Goal: Transaction & Acquisition: Purchase product/service

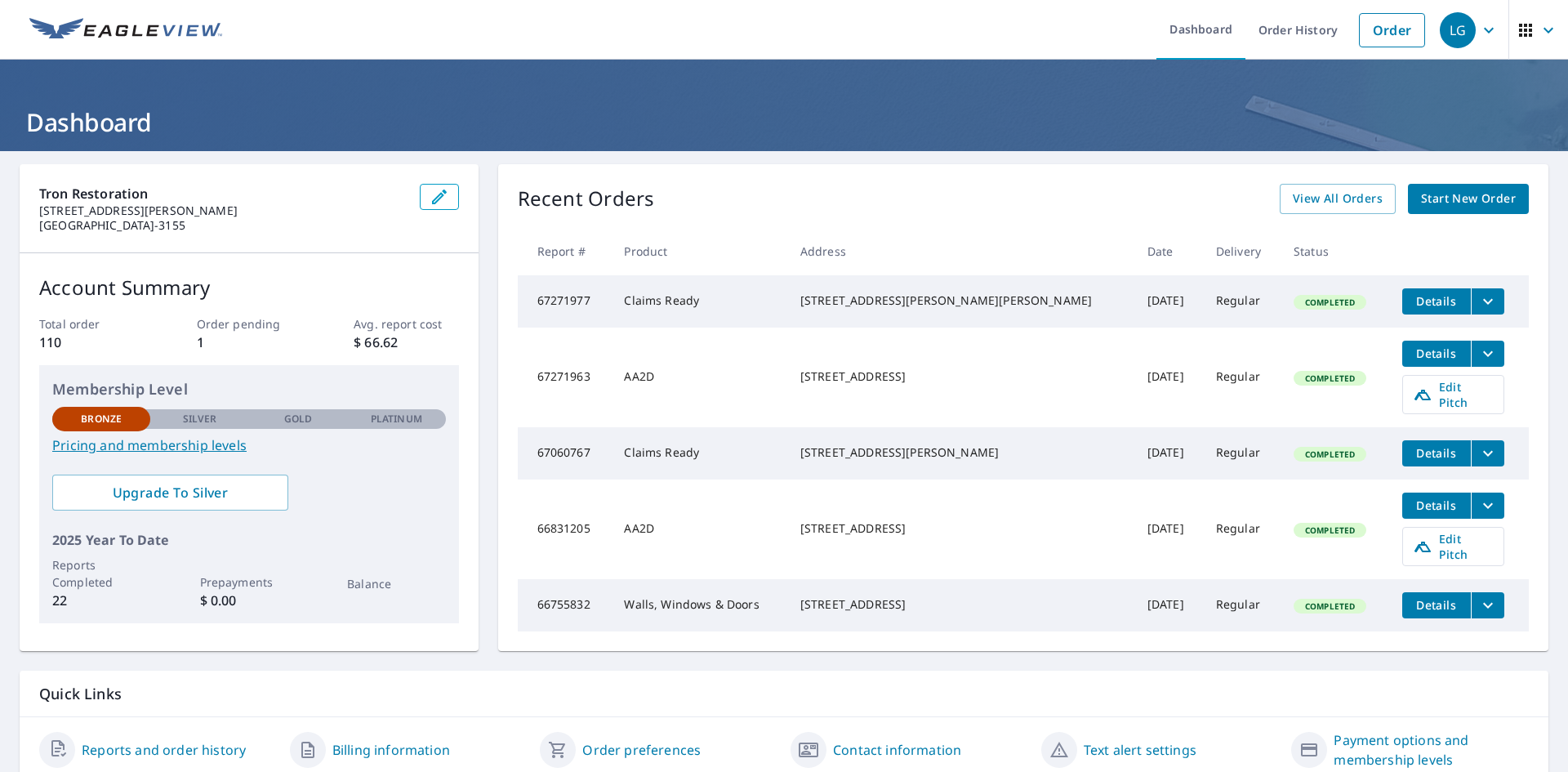
click at [680, 190] on div "Recent Orders View All Orders Start New Order" at bounding box center [1023, 199] width 1011 height 31
click at [1443, 200] on span "Start New Order" at bounding box center [1468, 199] width 95 height 21
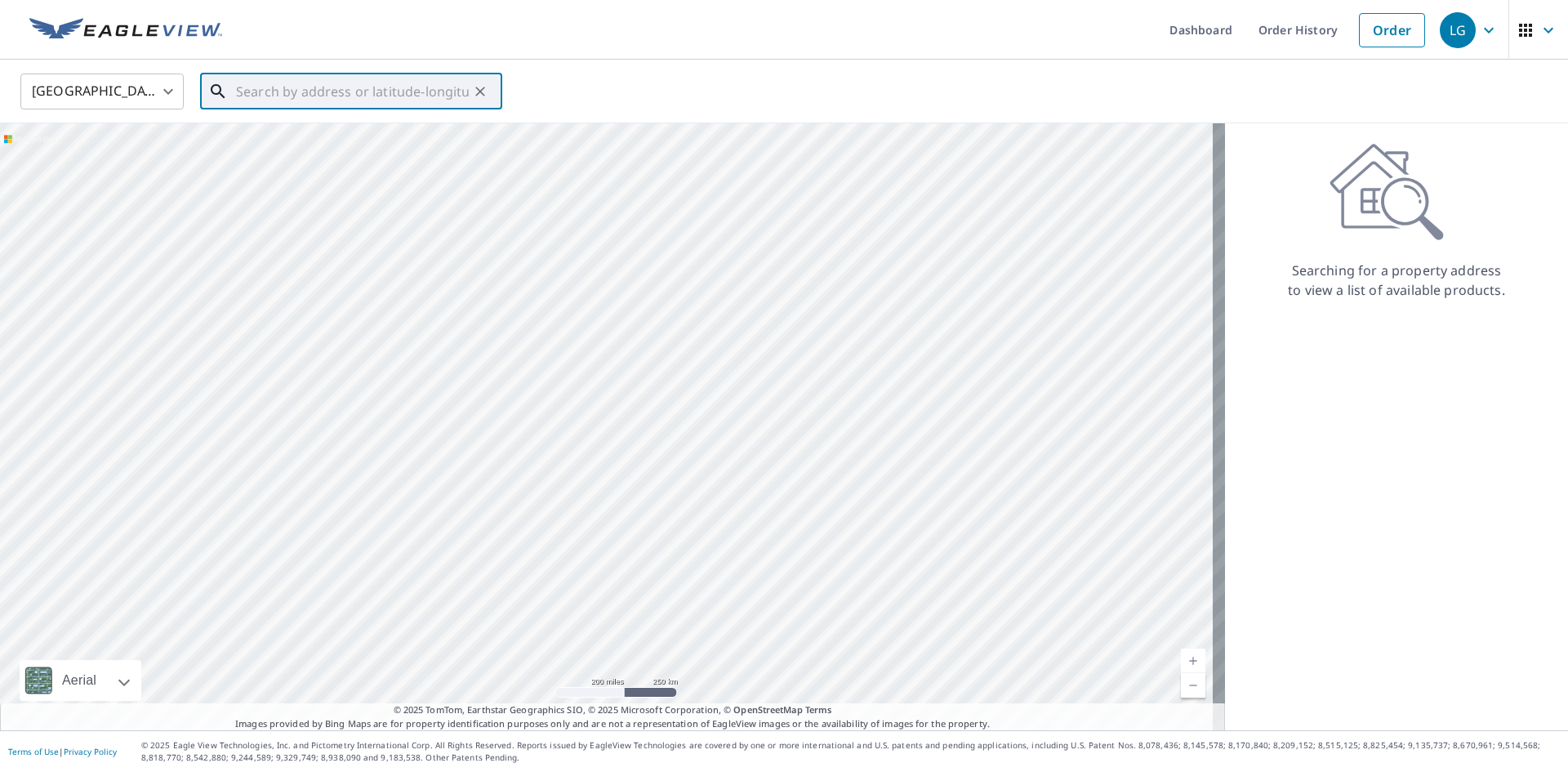
click at [349, 90] on input "text" at bounding box center [352, 91] width 233 height 45
paste input "[STREET_ADDRESS][PERSON_NAME]"
type input "[STREET_ADDRESS][PERSON_NAME]"
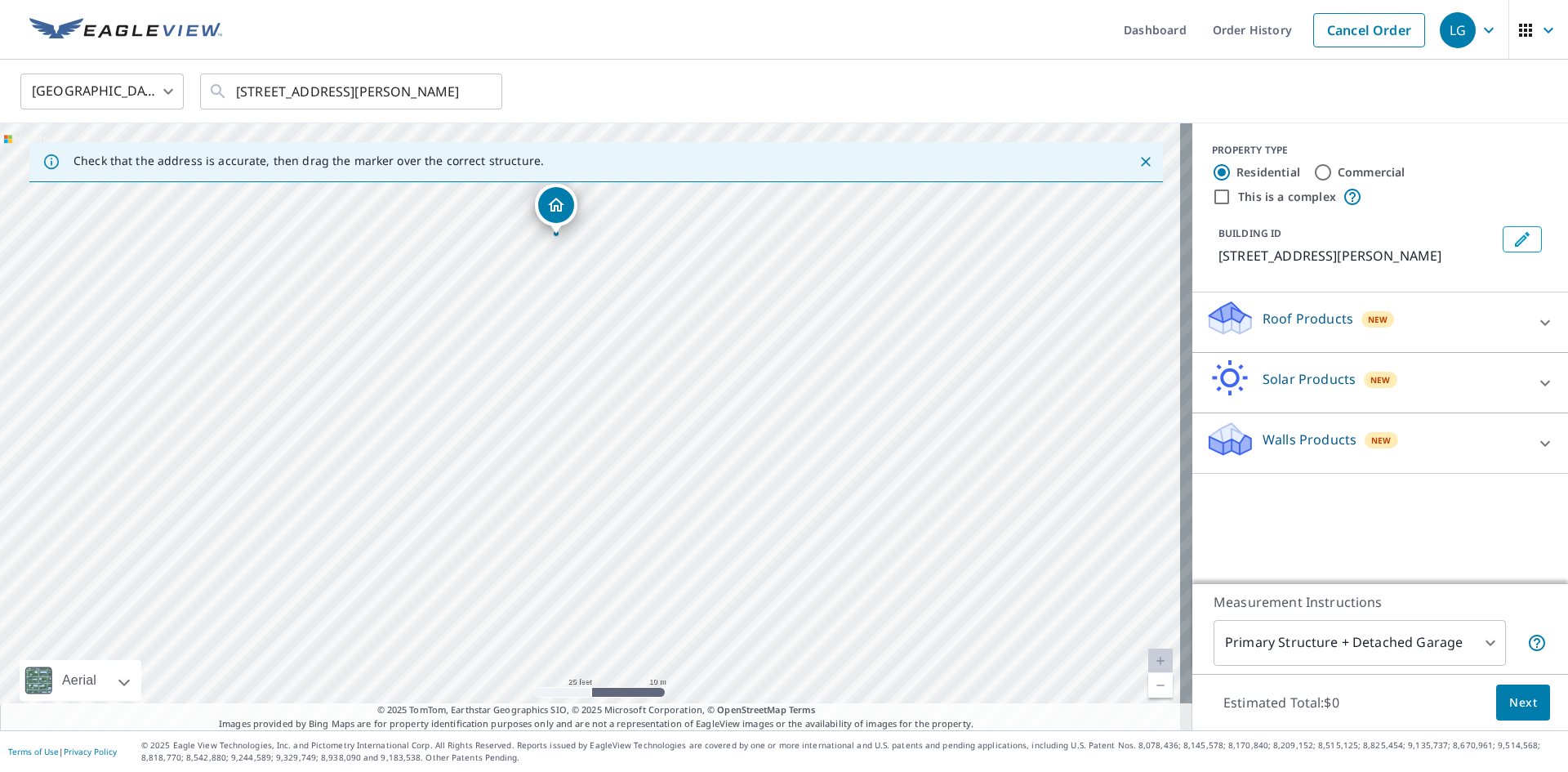
drag, startPoint x: 977, startPoint y: 609, endPoint x: 1060, endPoint y: 633, distance: 86.4
click at [1060, 633] on div "[STREET_ADDRESS][PERSON_NAME]" at bounding box center [596, 426] width 1193 height 607
drag, startPoint x: 981, startPoint y: 409, endPoint x: 1055, endPoint y: 397, distance: 75.0
click at [1055, 397] on div "[STREET_ADDRESS][PERSON_NAME]" at bounding box center [596, 426] width 1193 height 607
click at [1537, 314] on icon at bounding box center [1545, 323] width 20 height 20
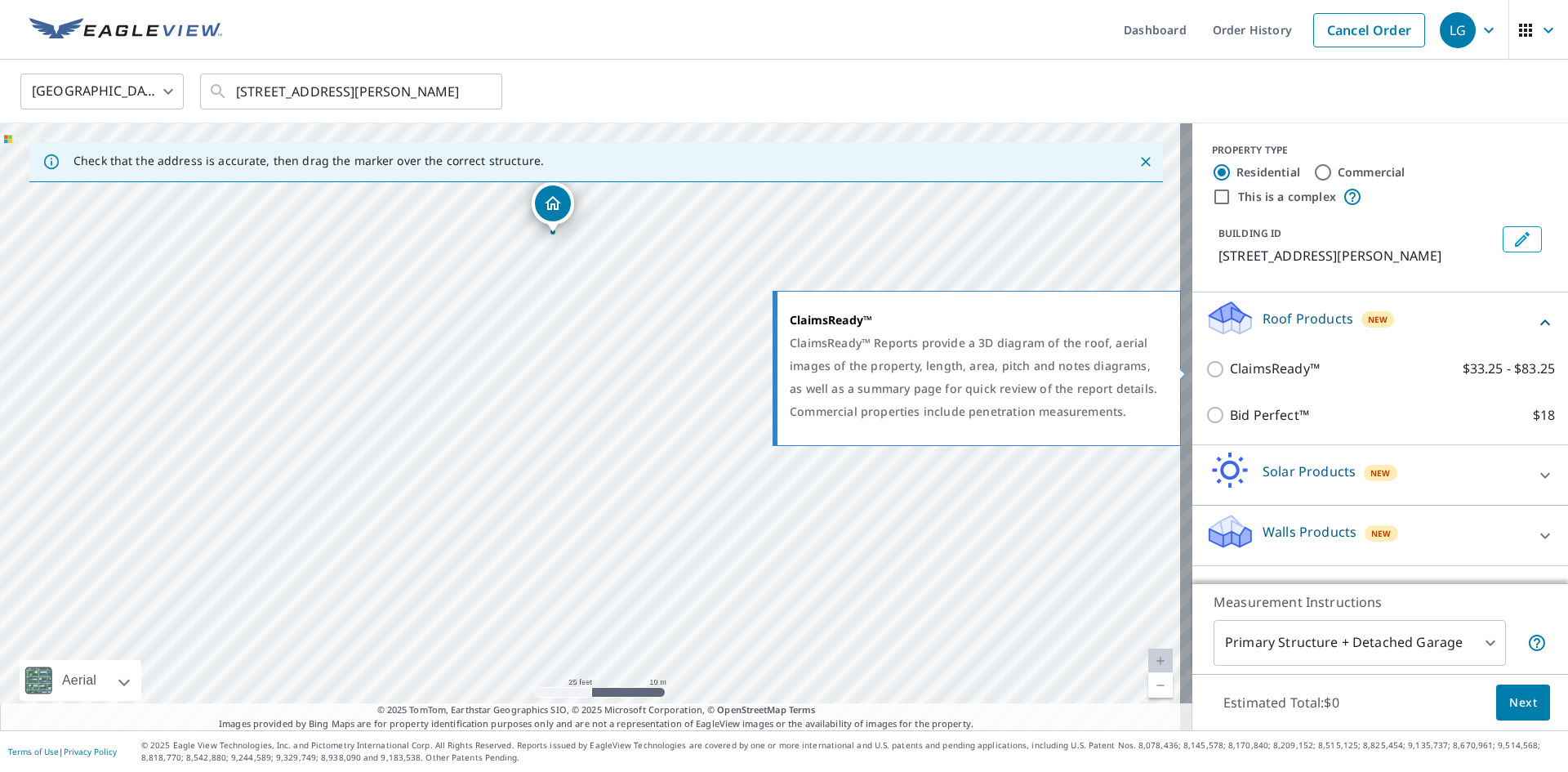
click at [1206, 369] on input "ClaimsReady™ $33.25 - $83.25" at bounding box center [1218, 369] width 25 height 20
checkbox input "true"
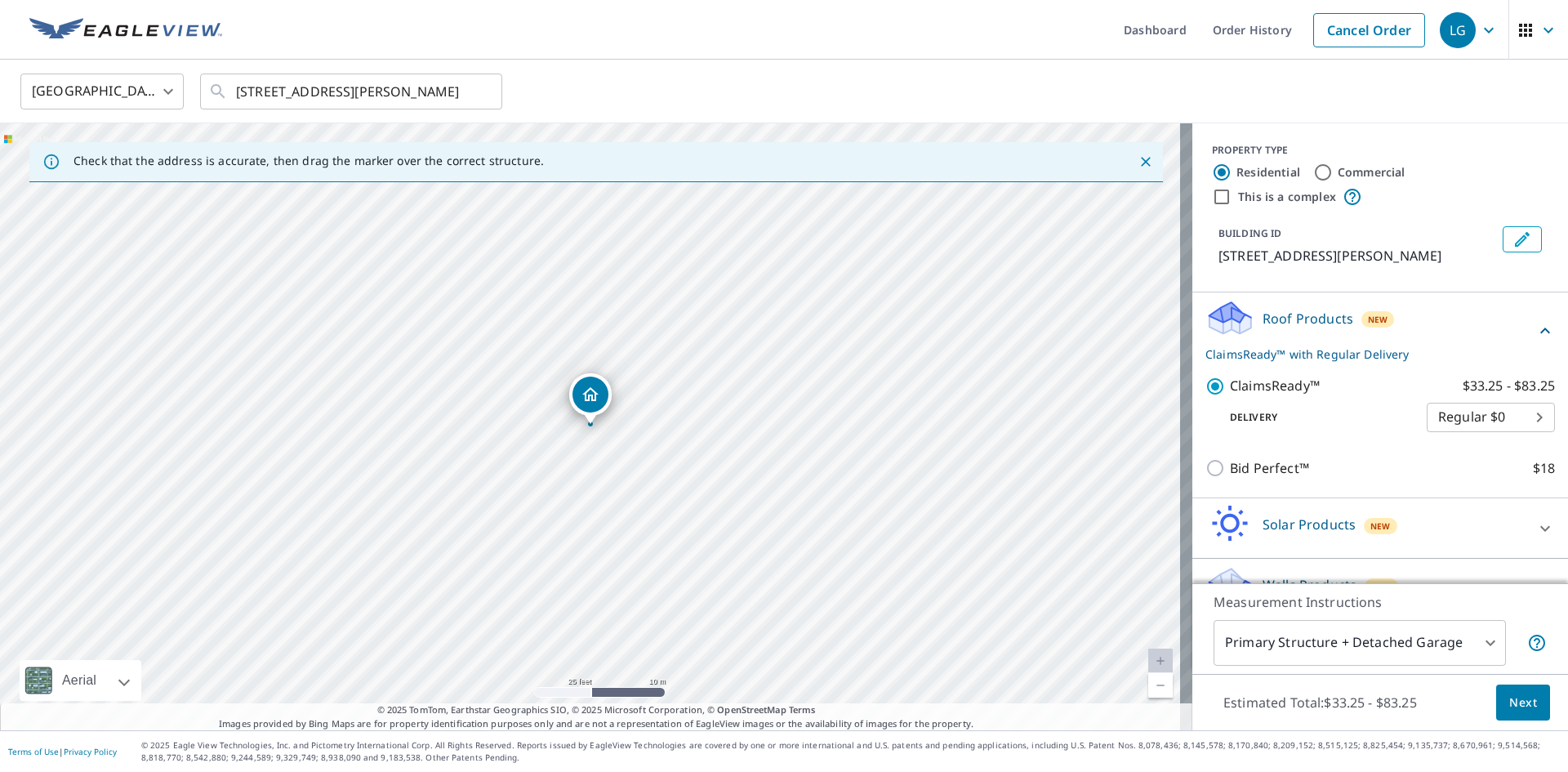
scroll to position [36, 0]
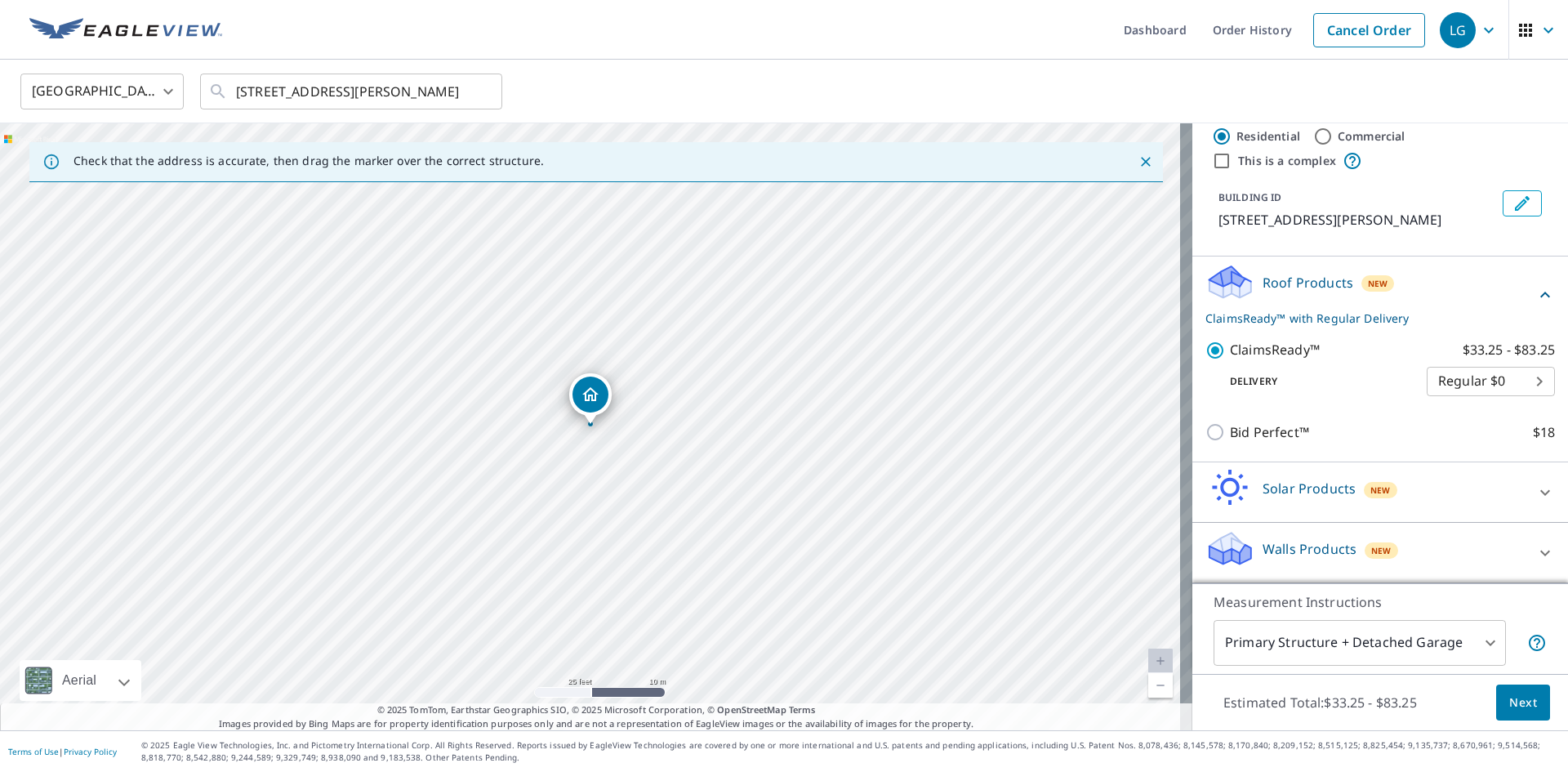
click at [1535, 553] on icon at bounding box center [1545, 553] width 20 height 20
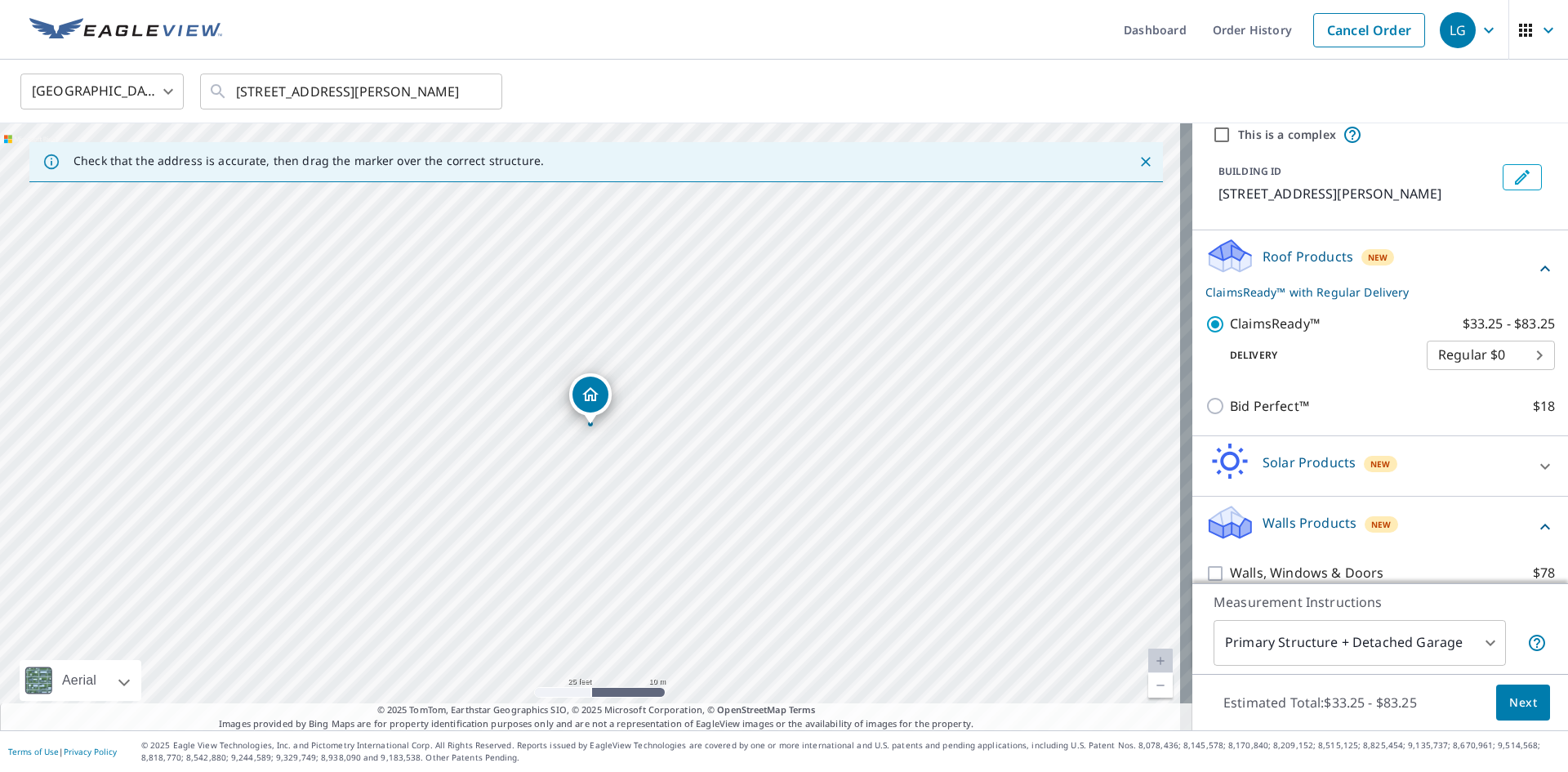
scroll to position [83, 0]
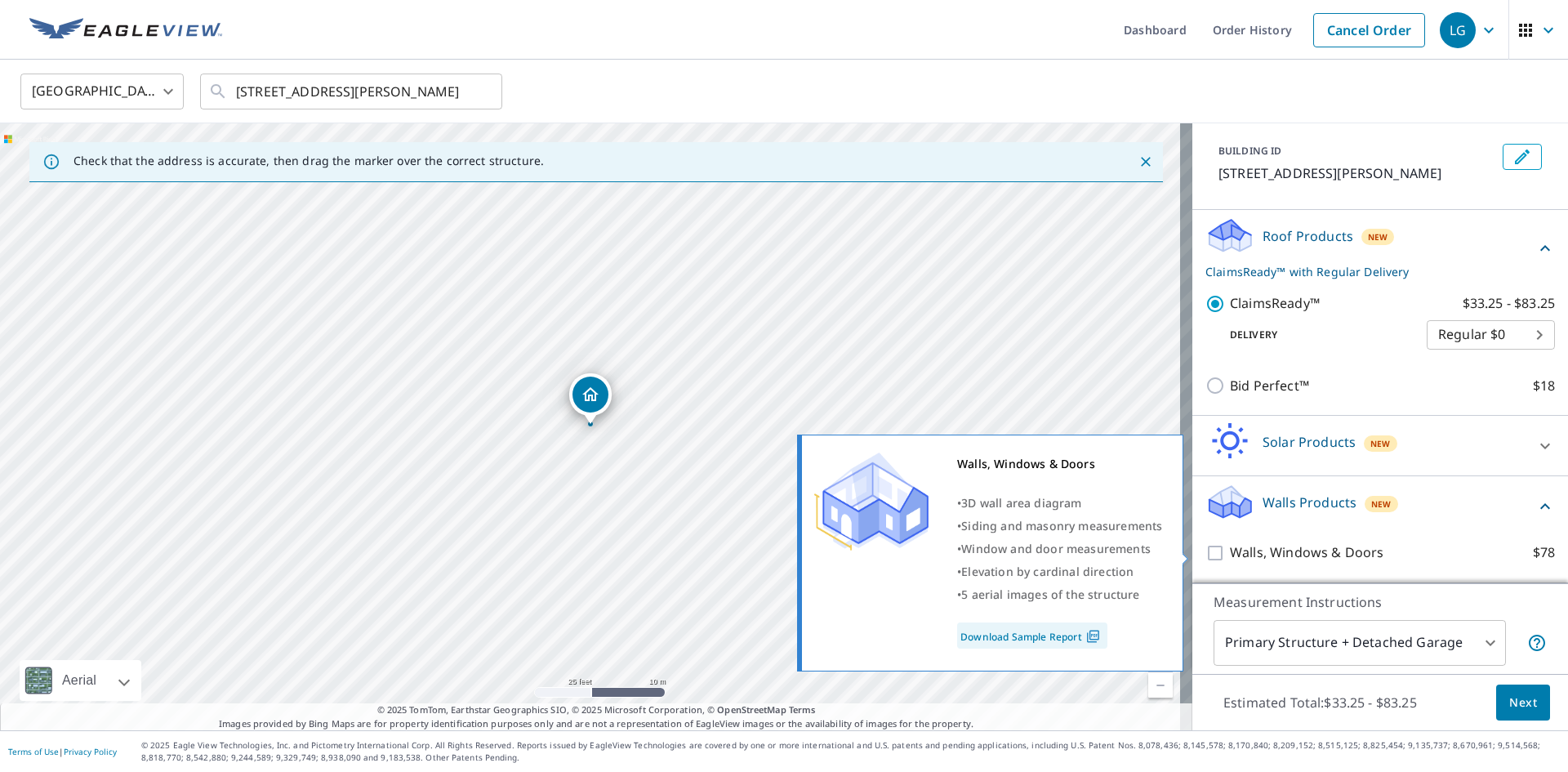
click at [1206, 548] on input "Walls, Windows & Doors $78" at bounding box center [1218, 553] width 25 height 20
checkbox input "true"
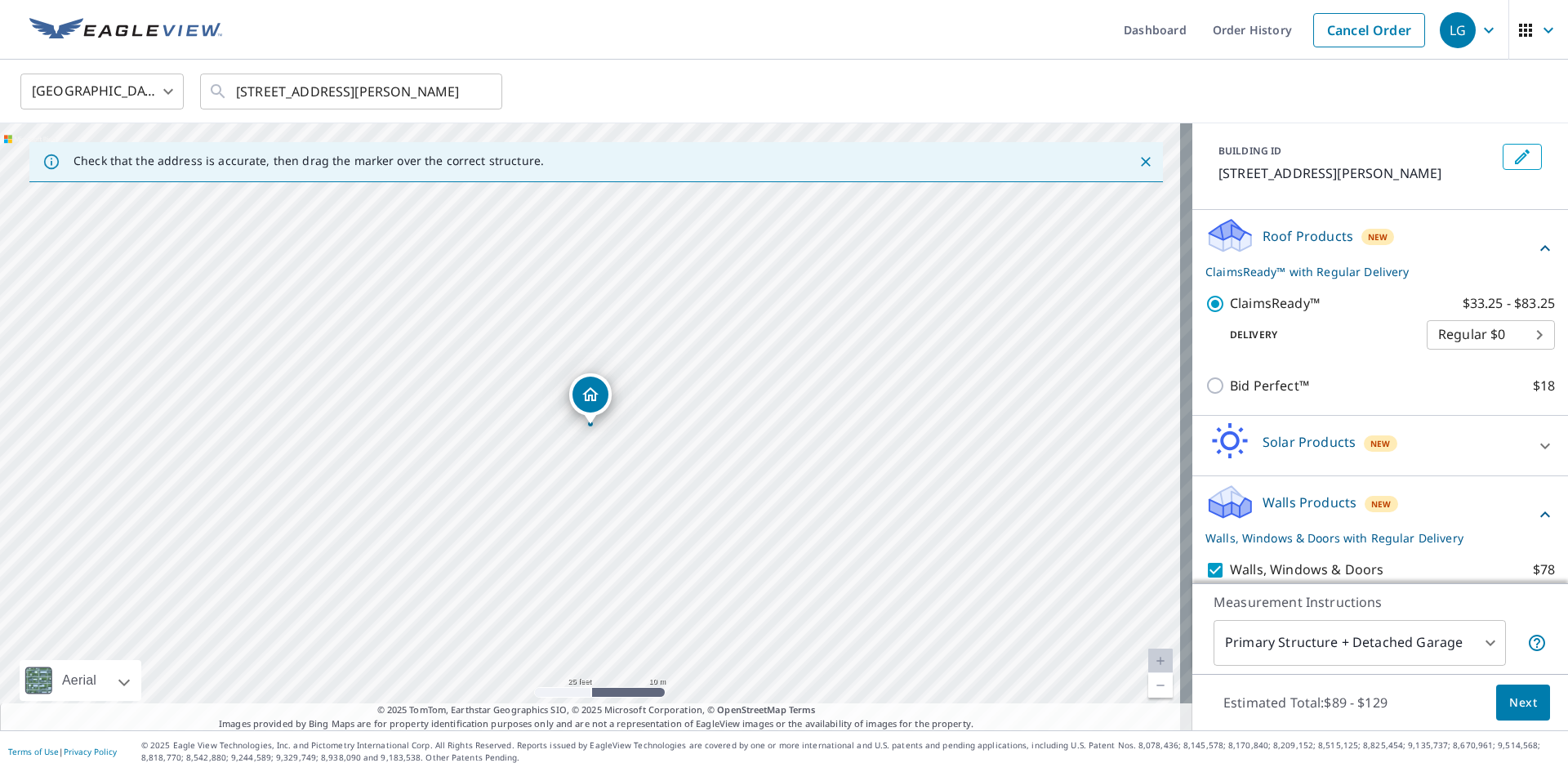
click at [1509, 699] on span "Next" at bounding box center [1523, 703] width 28 height 21
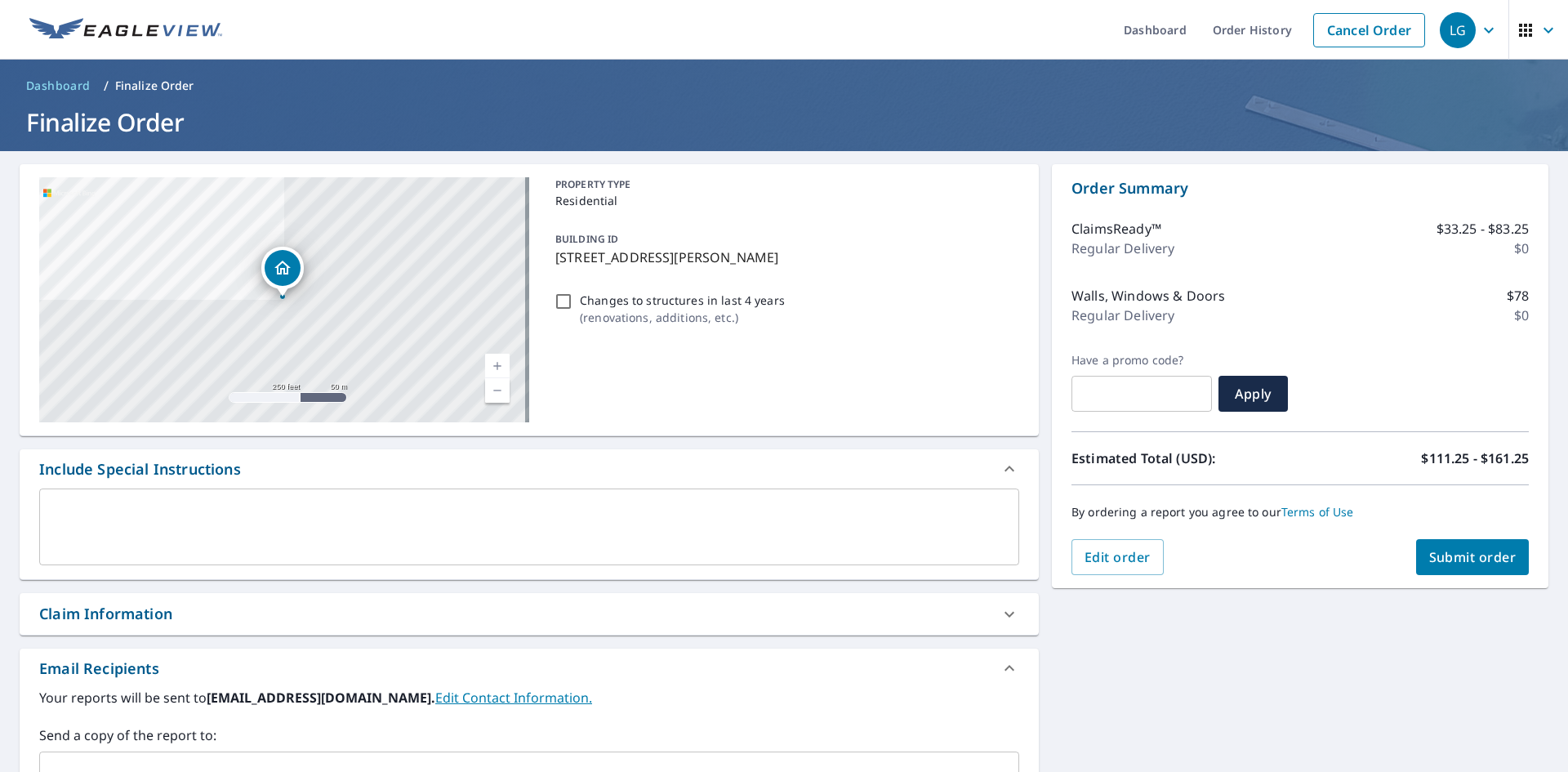
click at [1482, 556] on span "Submit order" at bounding box center [1473, 557] width 87 height 18
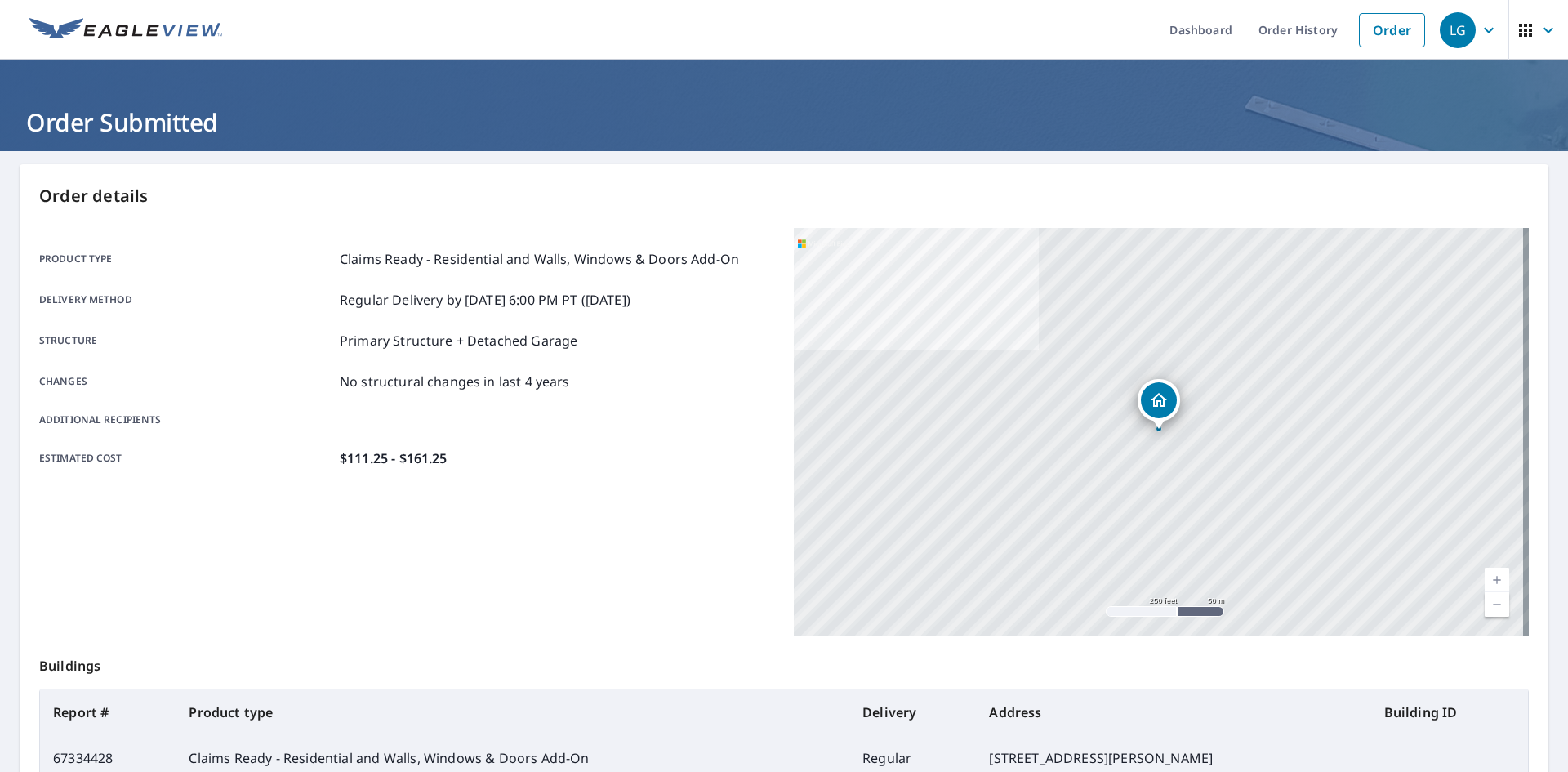
click at [677, 485] on div "Product type Claims Ready - Residential and Walls, Windows & Doors Add-On Deliv…" at bounding box center [407, 358] width 735 height 262
